Goal: Information Seeking & Learning: Find specific fact

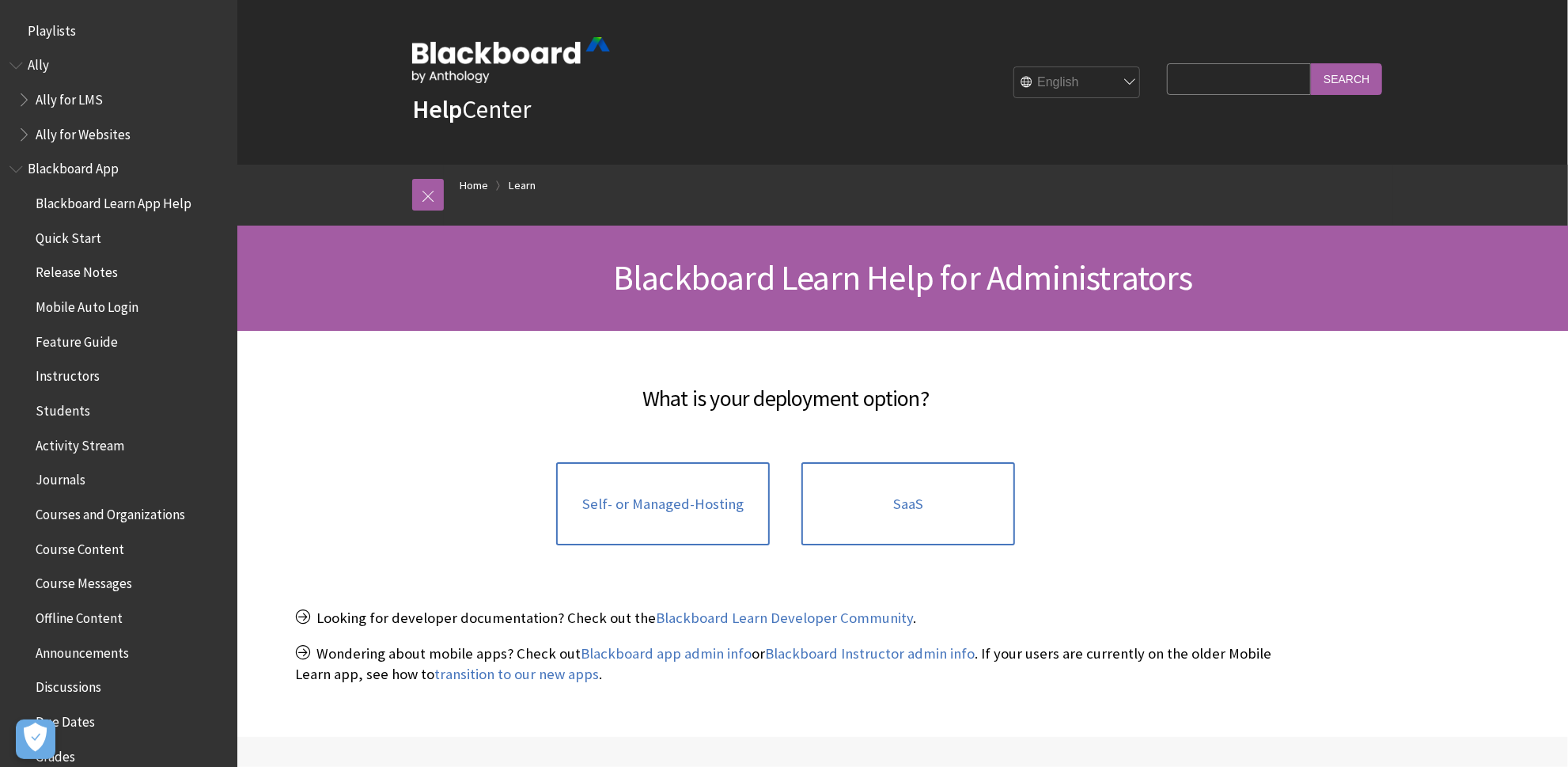
scroll to position [1468, 0]
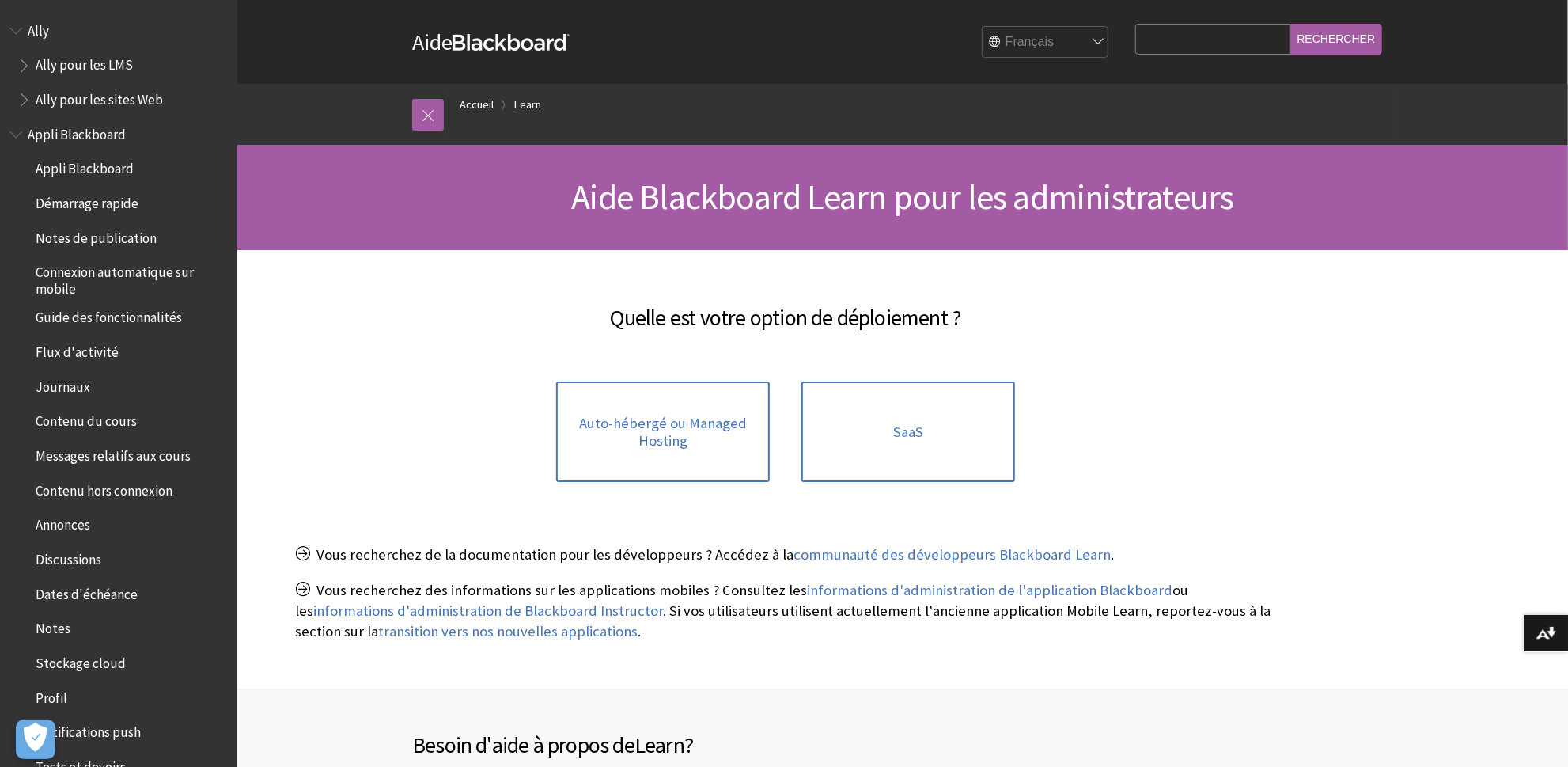
scroll to position [1072, 0]
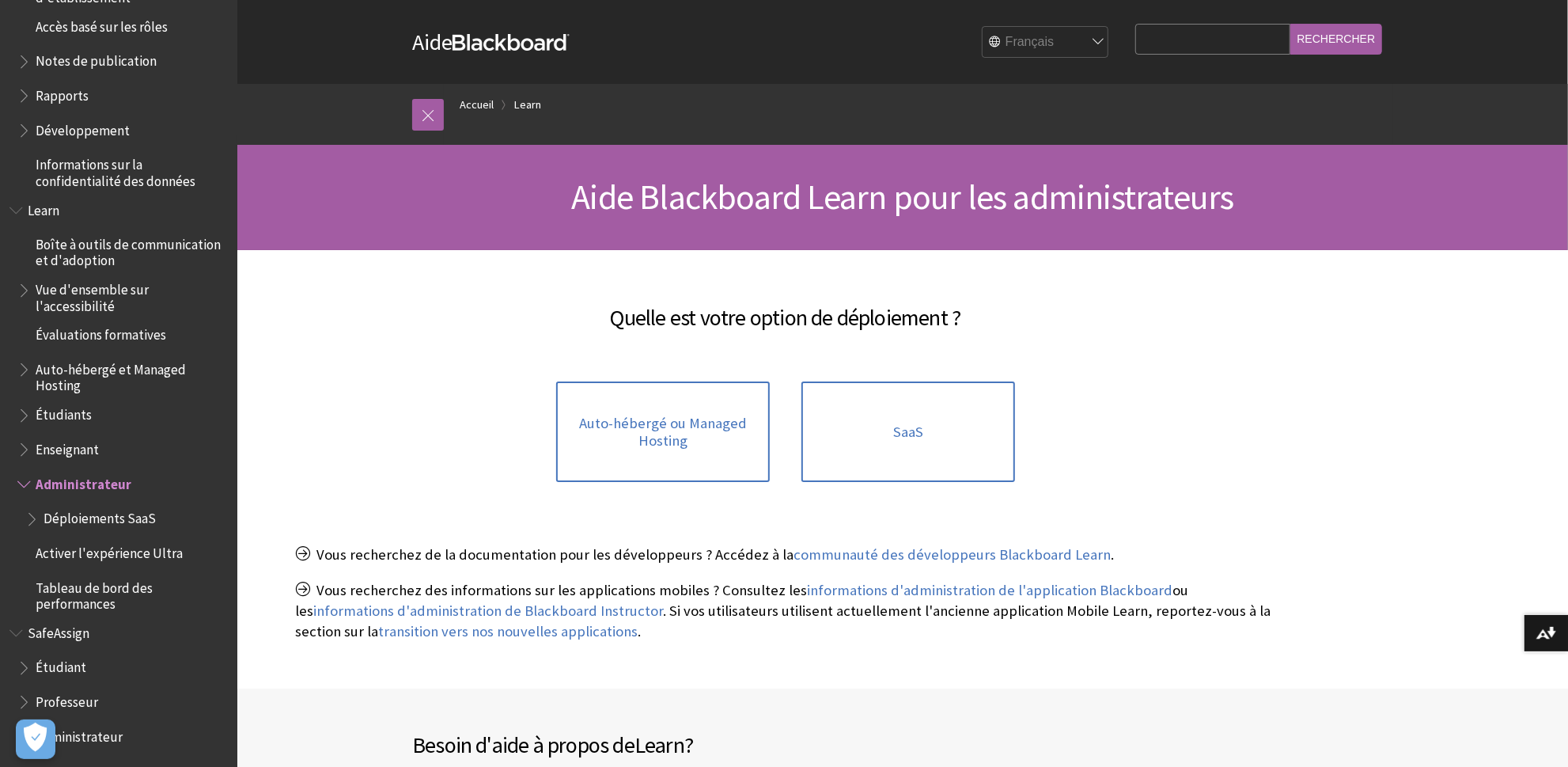
click at [1199, 41] on input "Search Query" at bounding box center [1212, 39] width 155 height 31
type input "collaborare"
click at [1313, 32] on input "Rechercher" at bounding box center [1336, 39] width 92 height 31
click at [1208, 41] on input "collaborare" at bounding box center [1212, 39] width 155 height 31
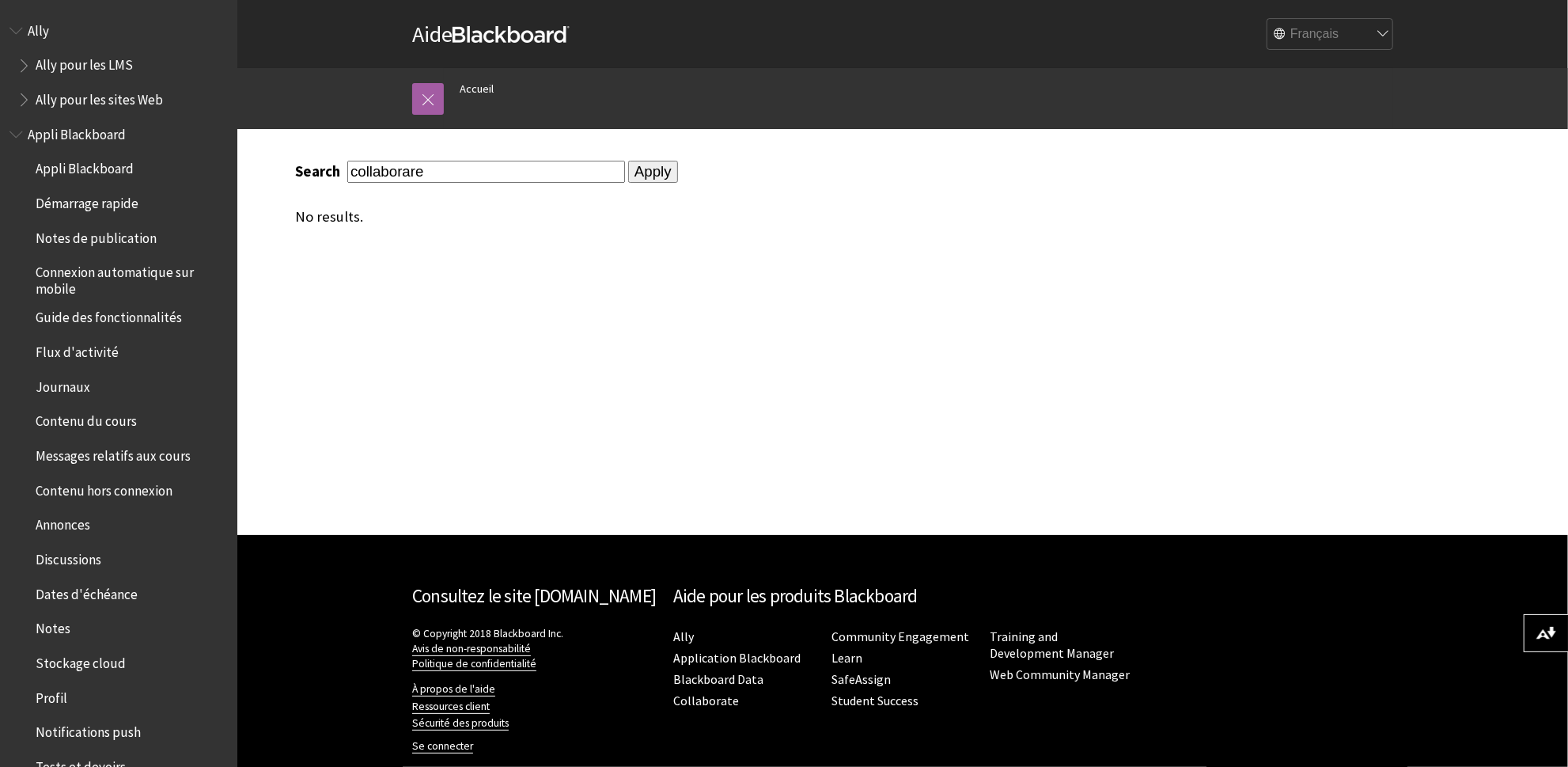
click at [416, 172] on input "collaborare" at bounding box center [486, 171] width 278 height 22
type input "collaborate"
click at [628, 161] on input "Apply" at bounding box center [653, 171] width 50 height 22
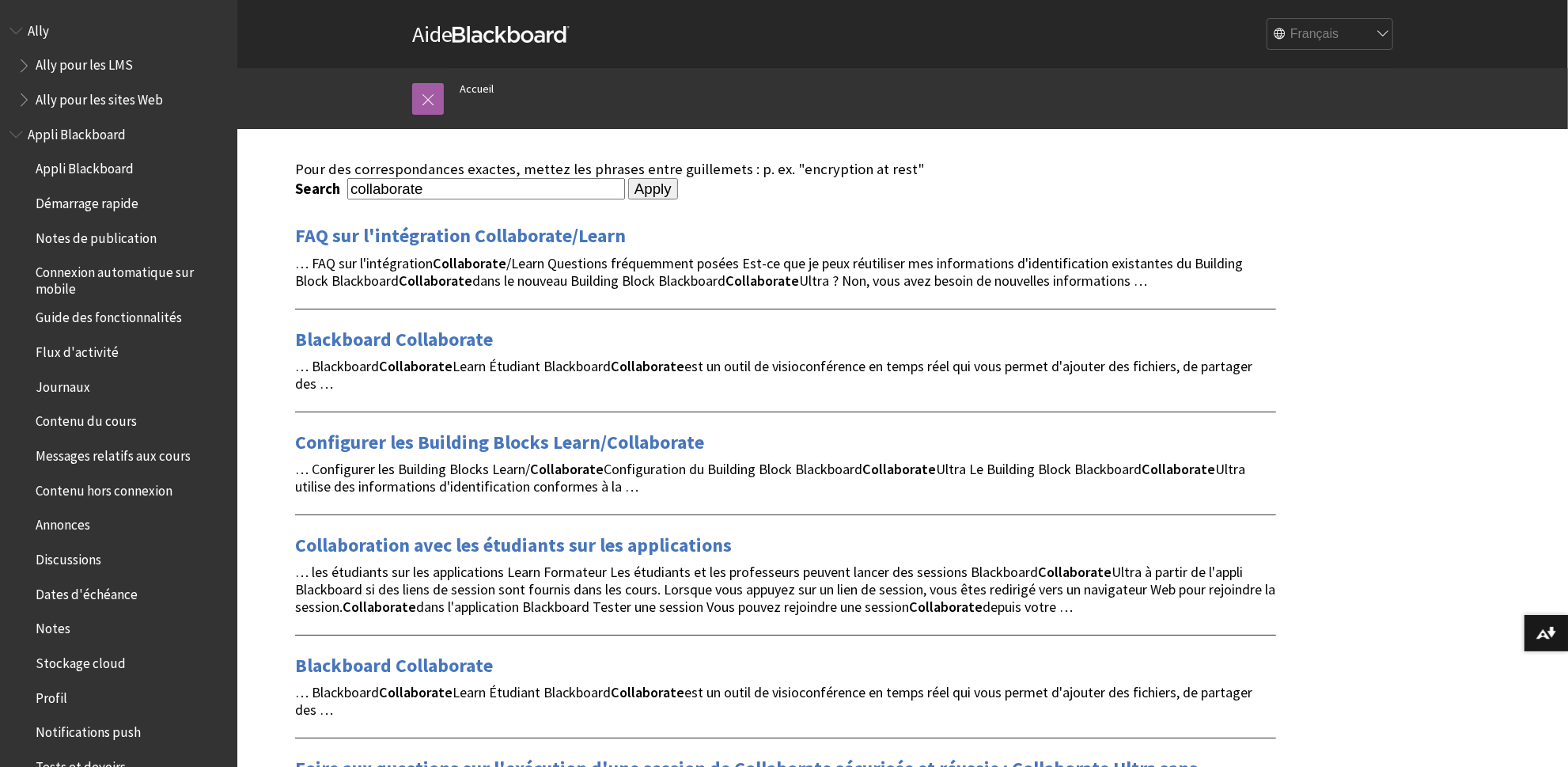
click at [461, 181] on input "collaborate" at bounding box center [486, 189] width 278 height 22
type input "collaborate large session"
click at [628, 178] on input "Apply" at bounding box center [653, 189] width 50 height 22
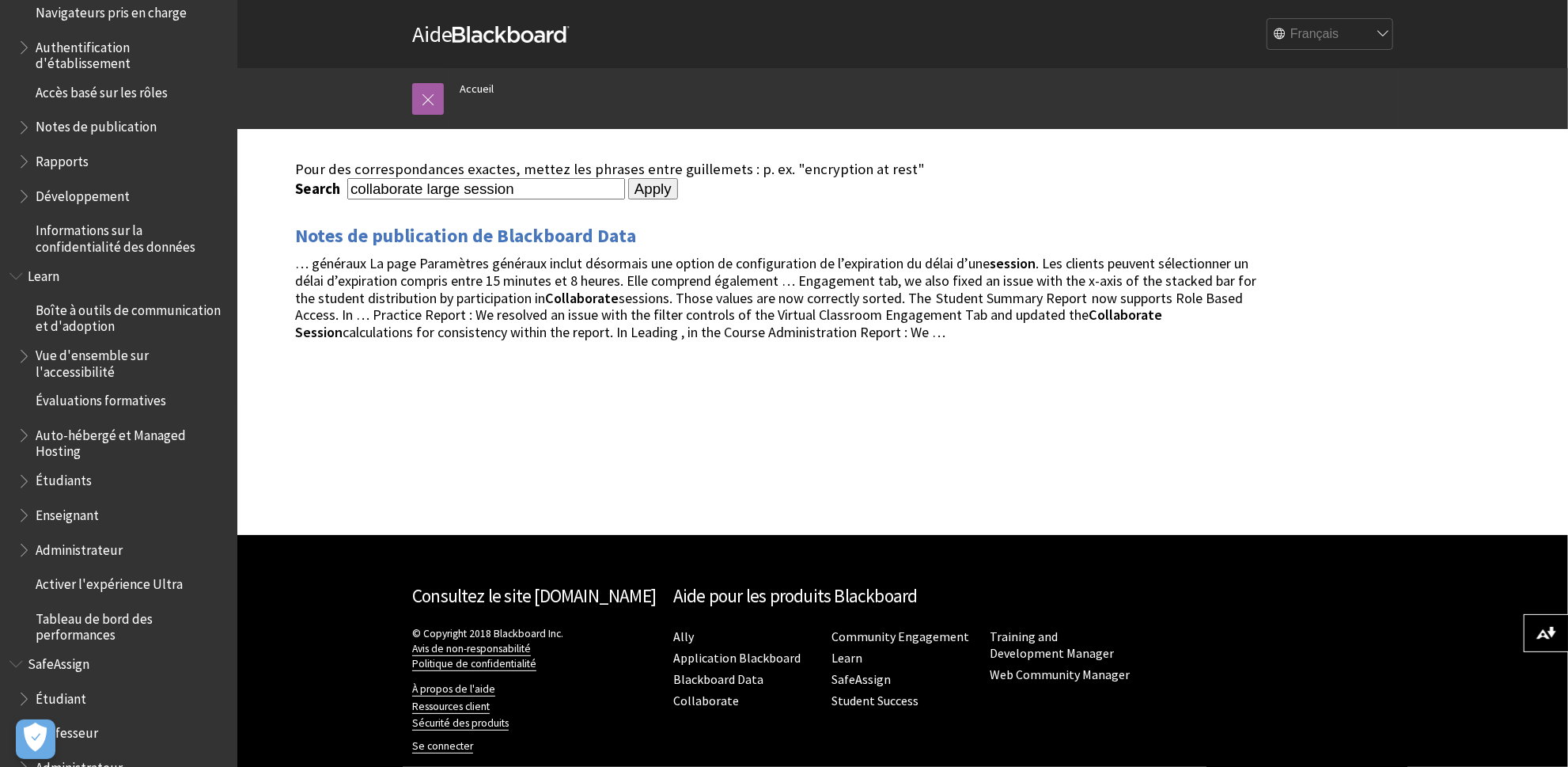
scroll to position [1037, 0]
